Goal: Information Seeking & Learning: Learn about a topic

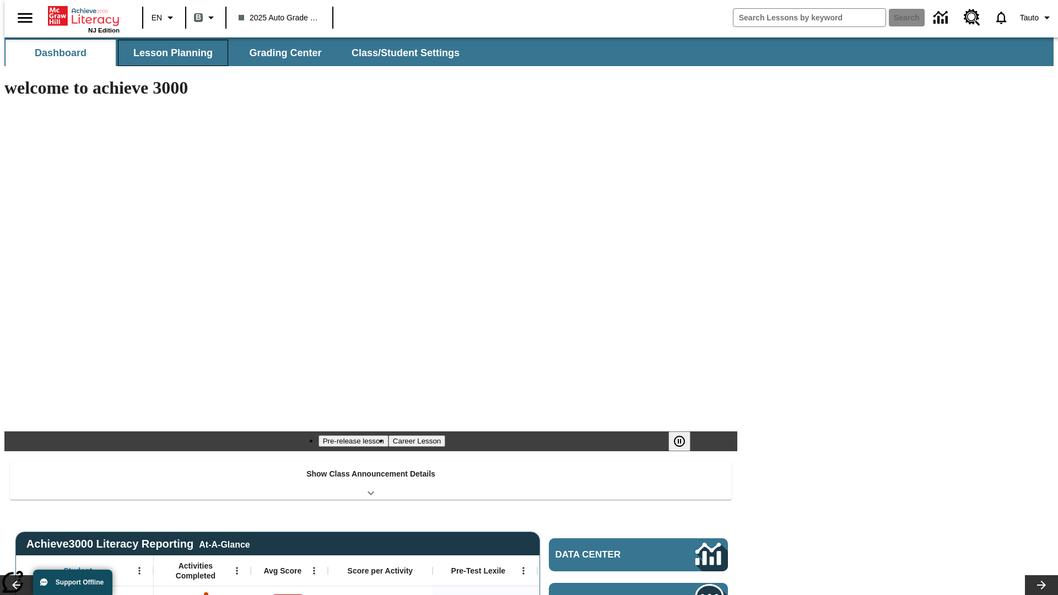
click at [169, 53] on span "Lesson Planning" at bounding box center [172, 53] width 79 height 13
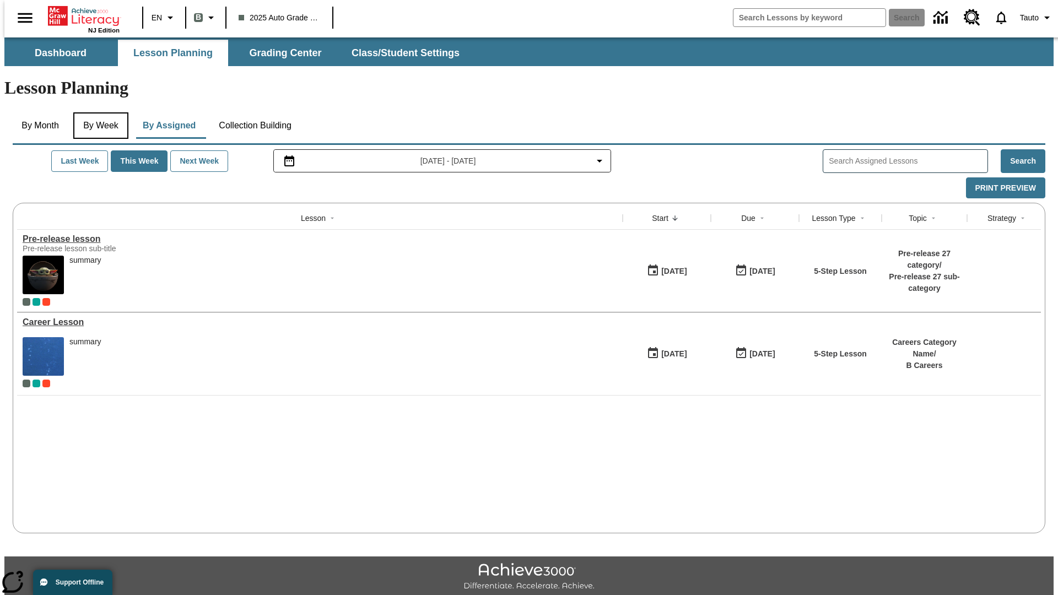
click at [99, 112] on button "By Week" at bounding box center [100, 125] width 55 height 26
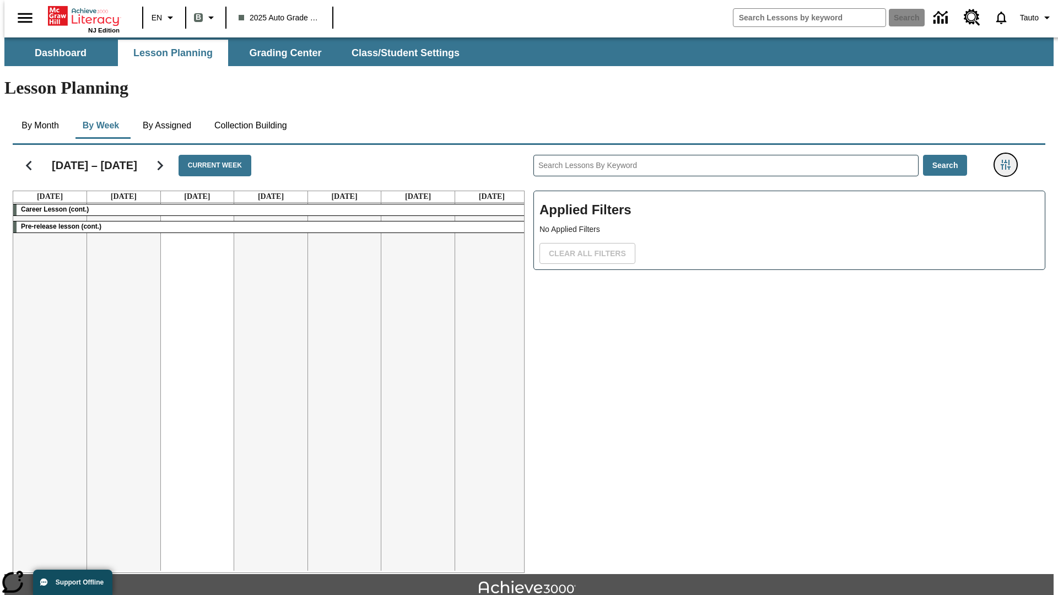
click at [1009, 160] on icon "Filters Side menu" at bounding box center [1006, 165] width 10 height 10
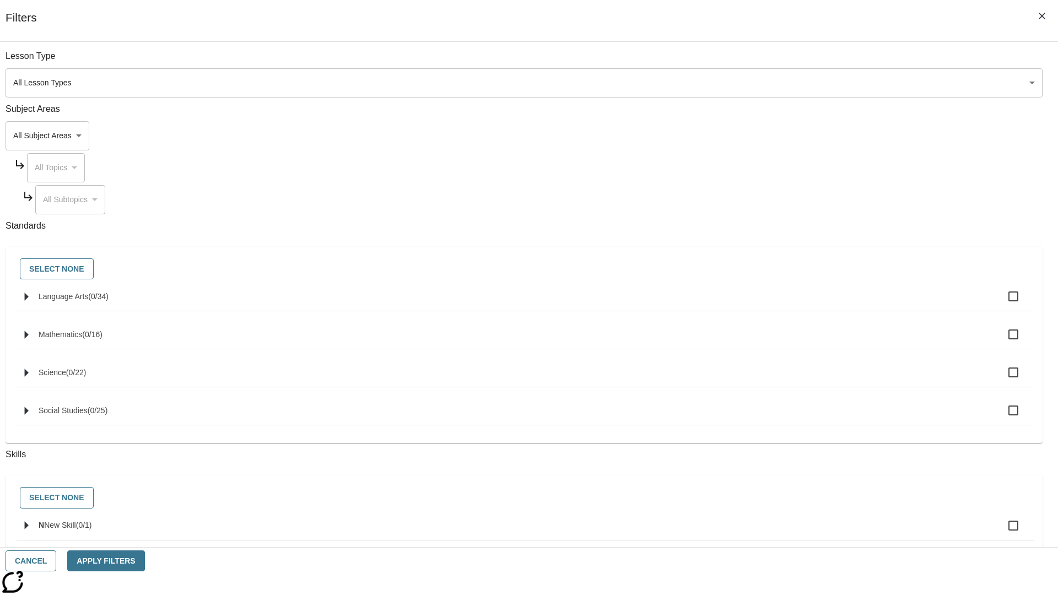
click at [794, 83] on body "Skip to main content NJ Edition EN B 2025 Auto Grade 1 B Search 0 Tauto Dashboa…" at bounding box center [529, 341] width 1050 height 608
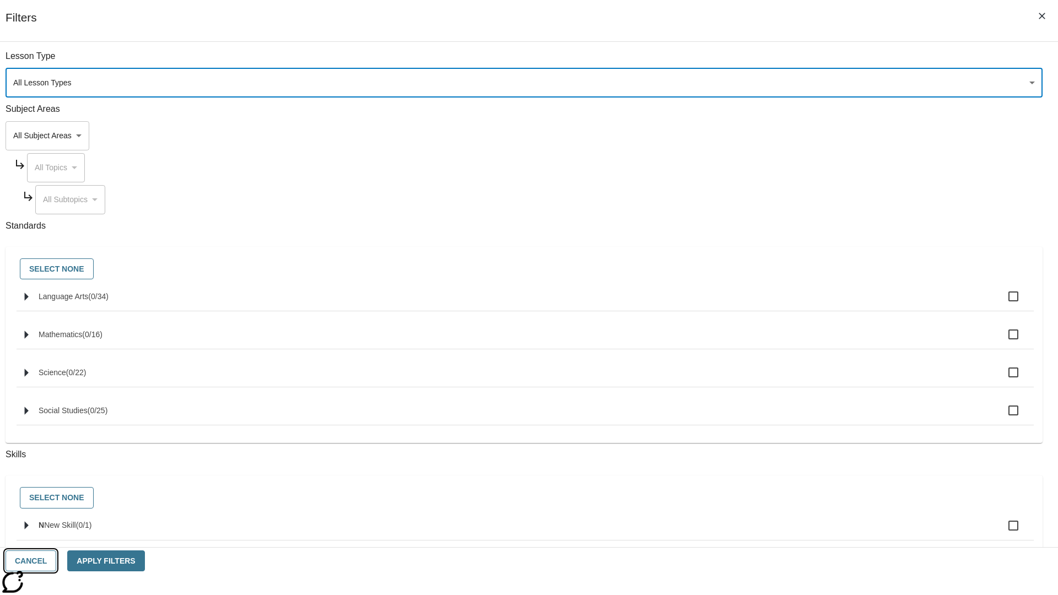
click at [56, 561] on button "Cancel" at bounding box center [31, 561] width 51 height 21
click at [79, 15] on icon "Home" at bounding box center [84, 16] width 73 height 22
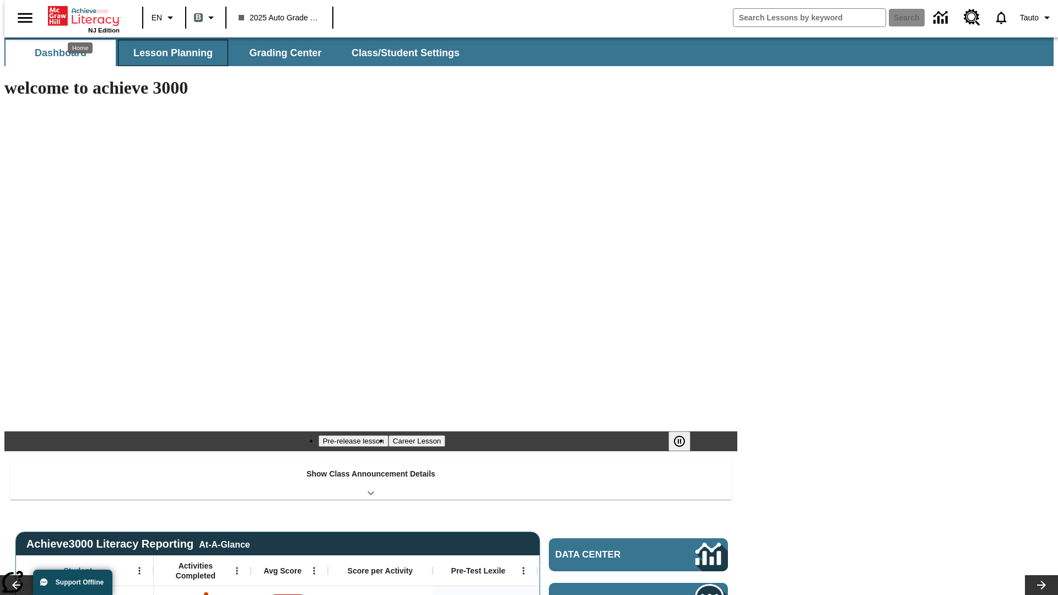
click at [169, 53] on span "Lesson Planning" at bounding box center [172, 53] width 79 height 13
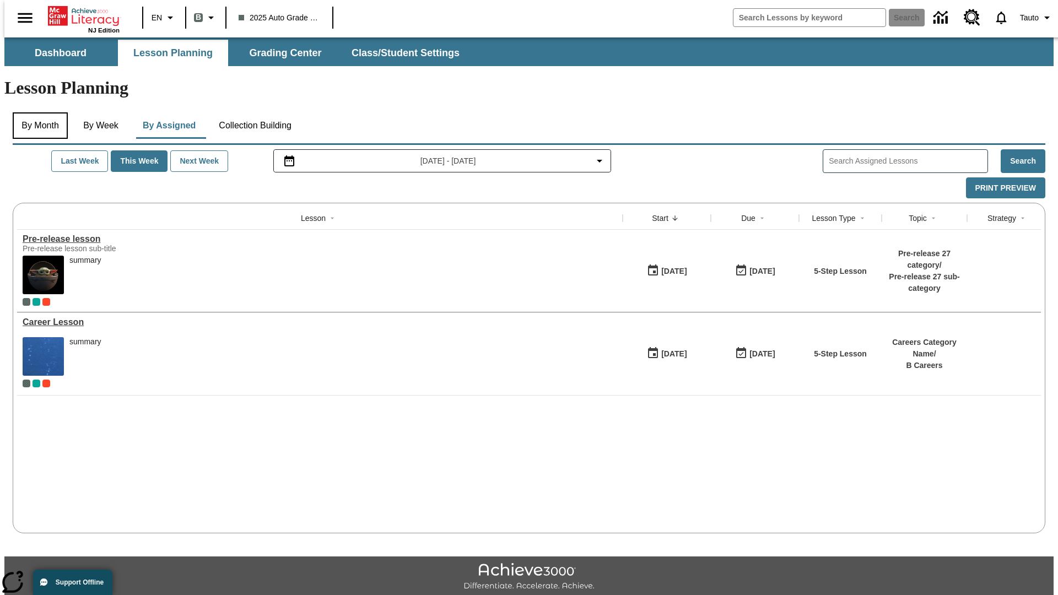
click at [37, 112] on button "By Month" at bounding box center [40, 125] width 55 height 26
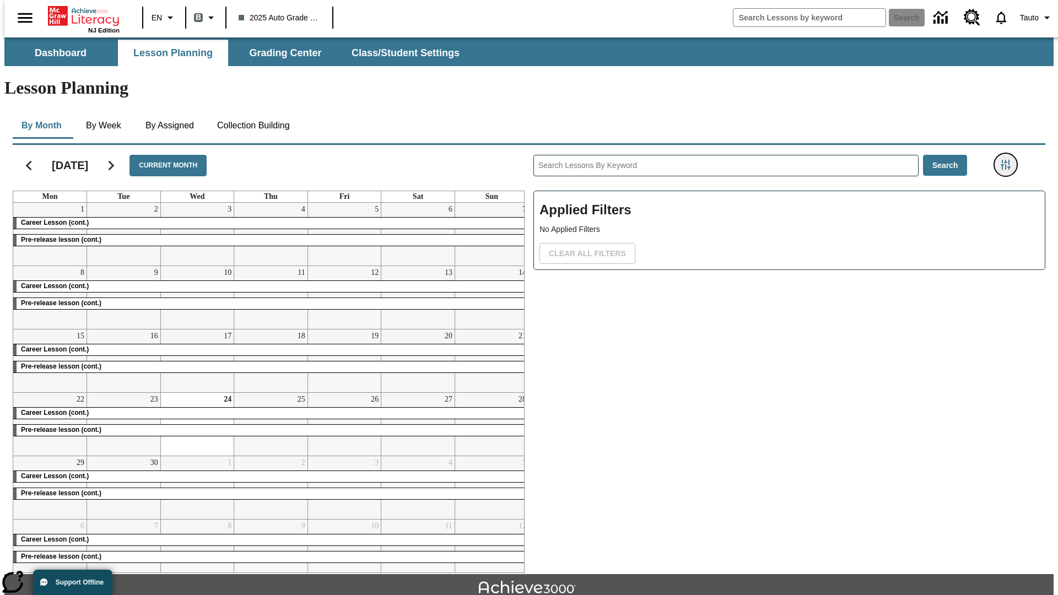
click at [1009, 160] on icon "Filters Side menu" at bounding box center [1006, 165] width 10 height 10
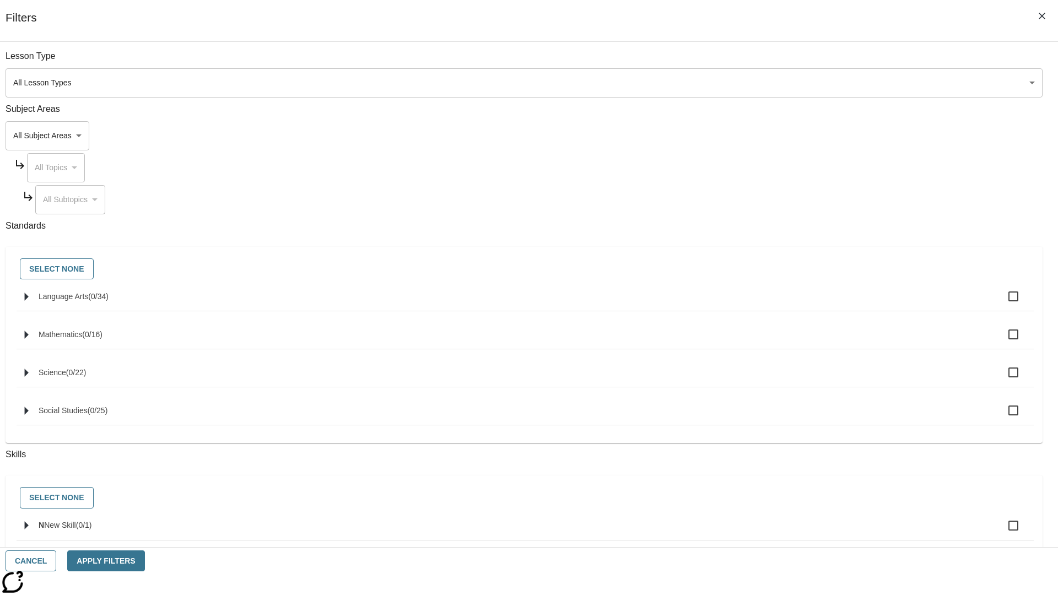
click at [794, 83] on body "Skip to main content NJ Edition EN B 2025 Auto Grade 1 B Search 0 Tauto Dashboa…" at bounding box center [529, 341] width 1050 height 608
